Goal: Book appointment/travel/reservation

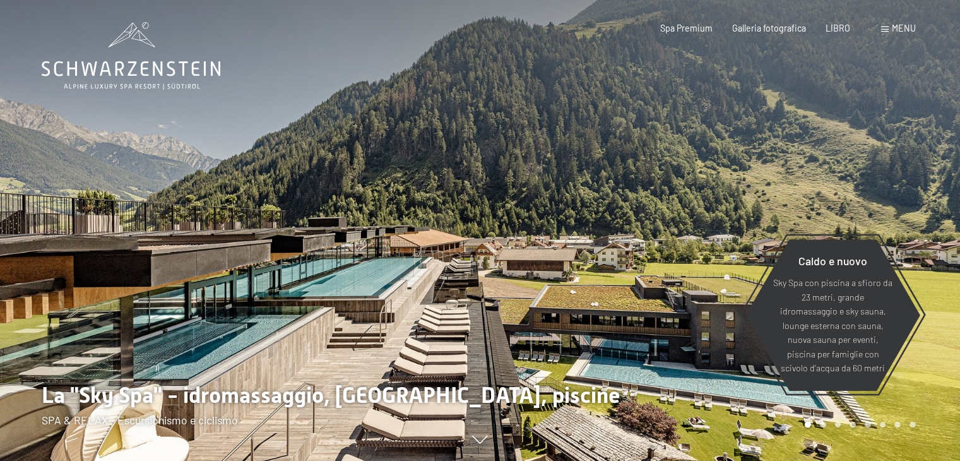
click at [866, 127] on div at bounding box center [720, 230] width 480 height 461
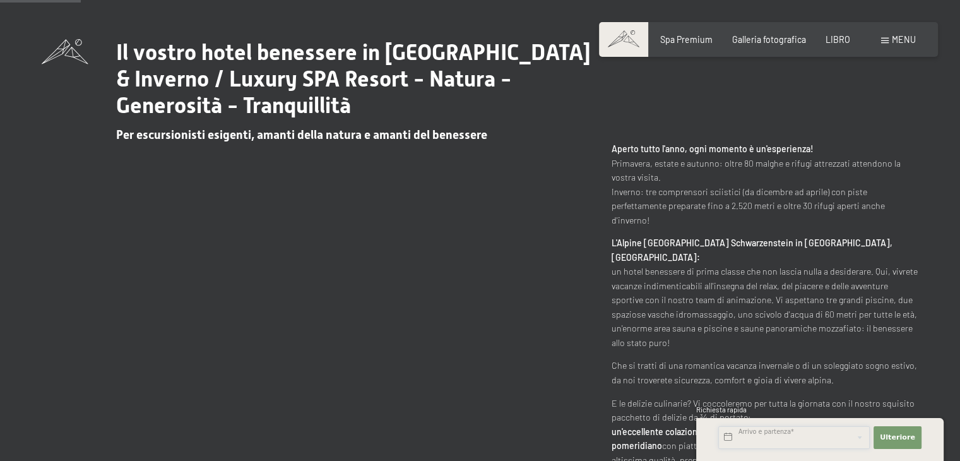
click at [807, 436] on input "text" at bounding box center [793, 437] width 151 height 23
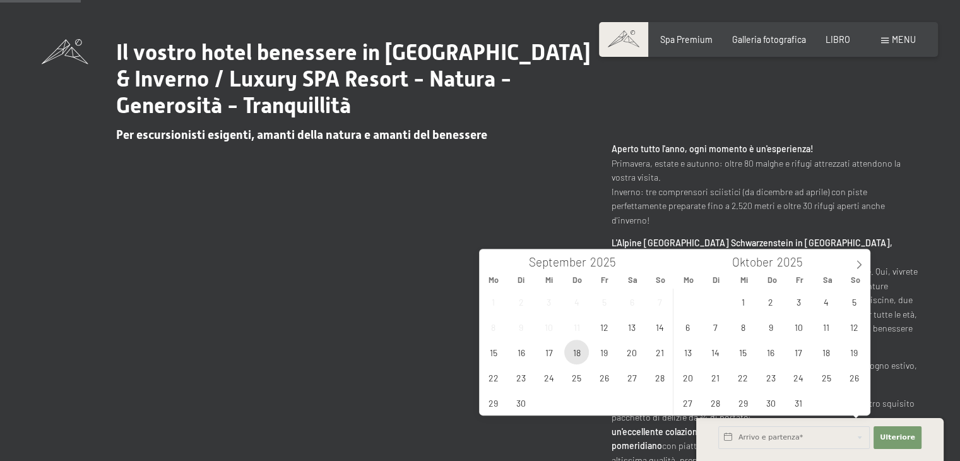
click at [568, 353] on span "18" at bounding box center [576, 351] width 25 height 25
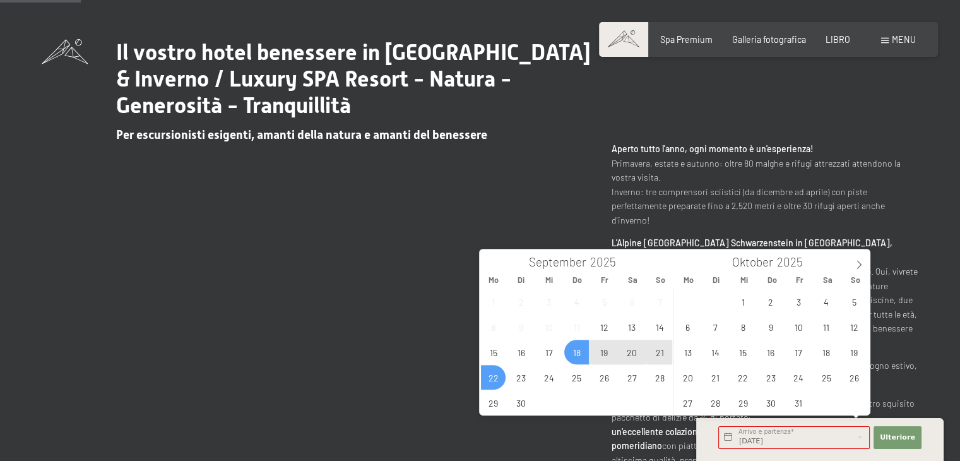
click at [491, 377] on span "22" at bounding box center [493, 377] width 25 height 25
type input "[DATE] - [DATE]"
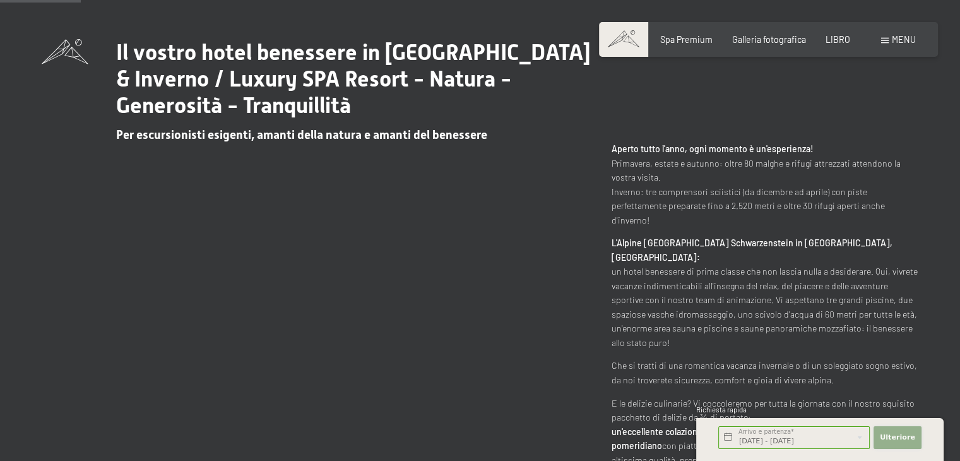
click at [880, 440] on button "Ulteriore Adressfelder ausblenden" at bounding box center [897, 437] width 48 height 23
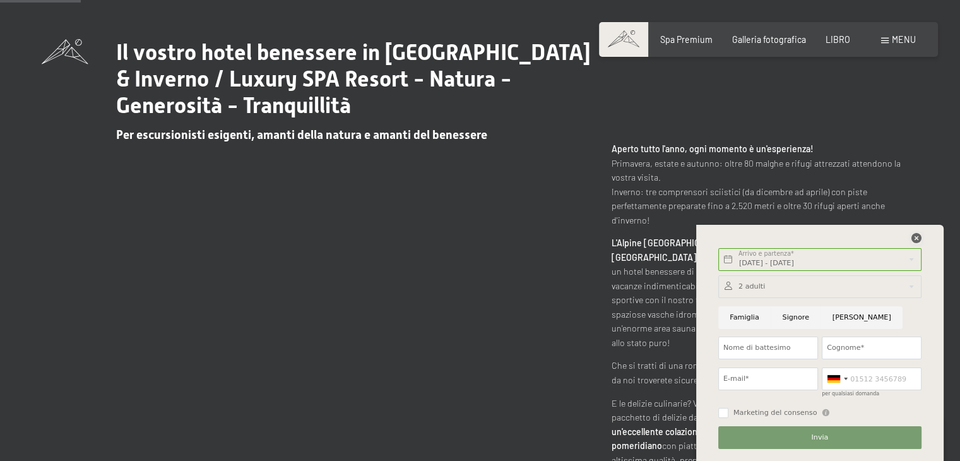
click at [919, 239] on icon at bounding box center [916, 238] width 10 height 10
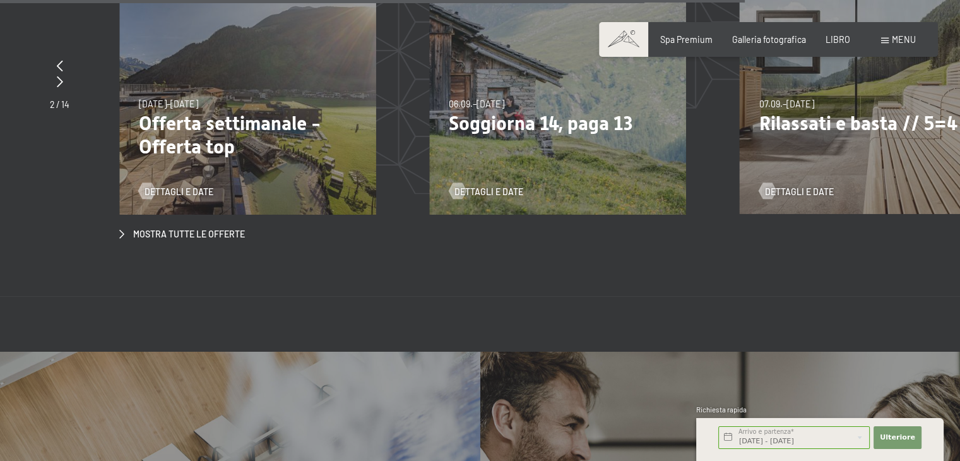
scroll to position [4165, 0]
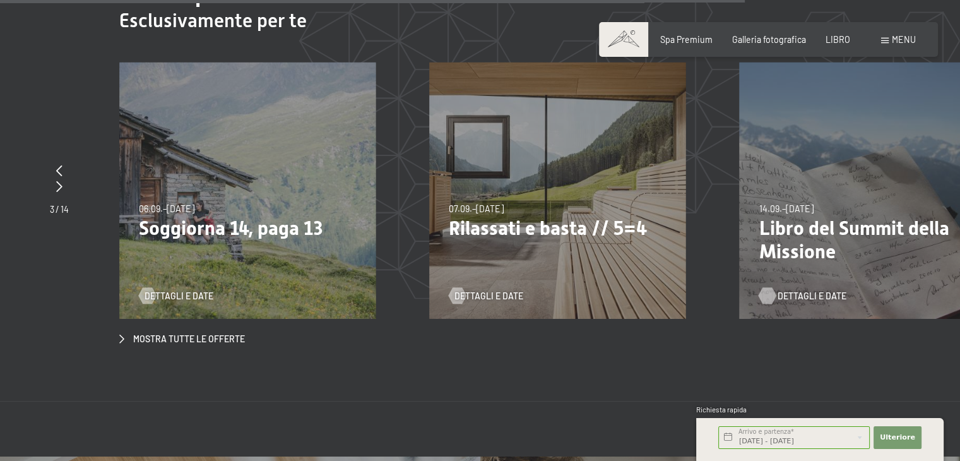
click at [809, 290] on font "Dettagli e date" at bounding box center [811, 295] width 69 height 11
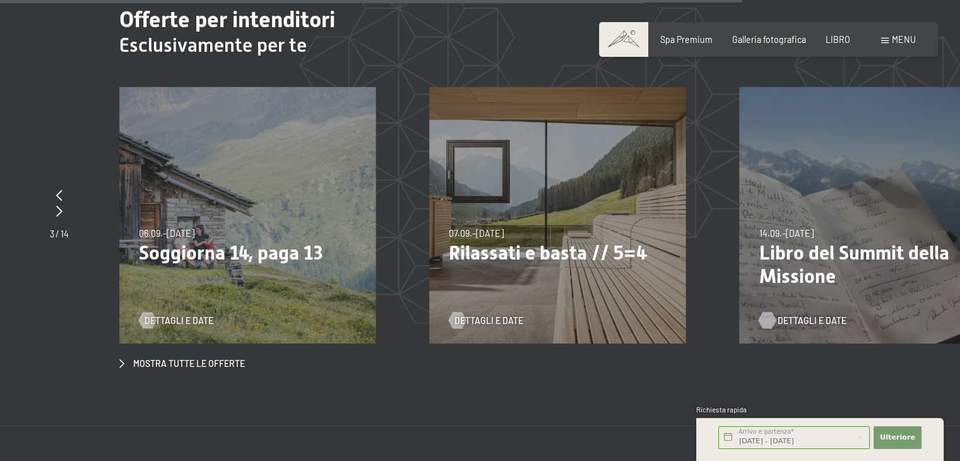
scroll to position [4151, 0]
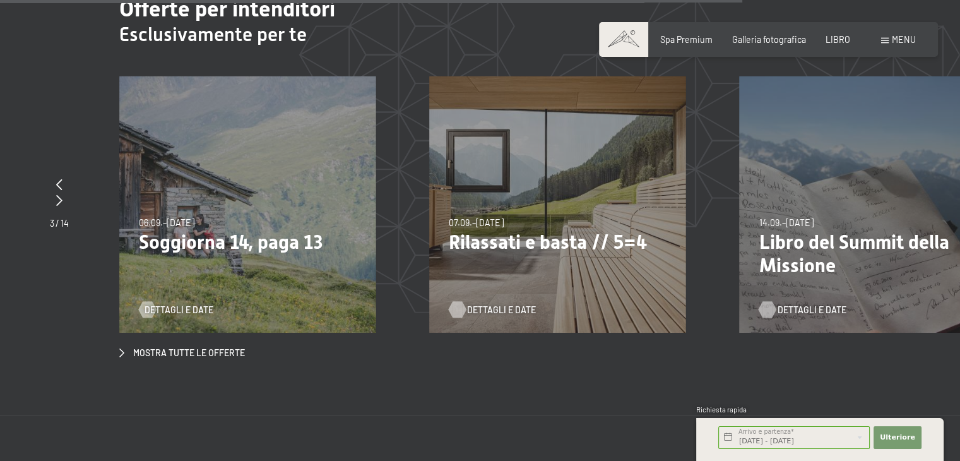
click at [480, 304] on font "Dettagli e date" at bounding box center [501, 309] width 69 height 11
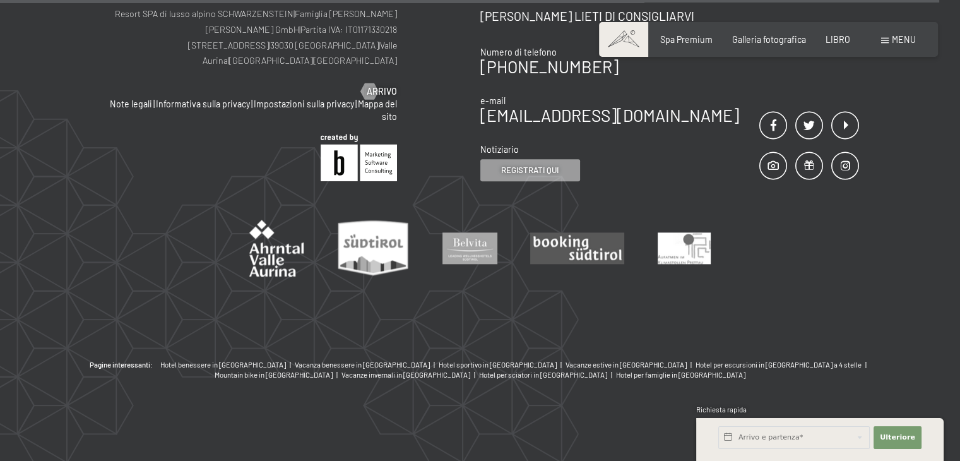
scroll to position [1425, 0]
